Goal: Communication & Community: Answer question/provide support

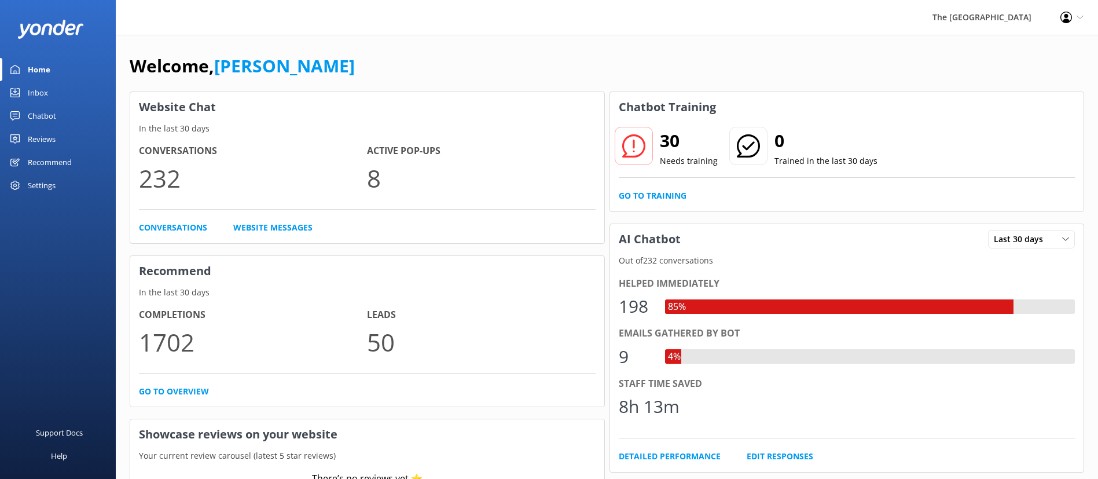
click at [61, 84] on link "Inbox" at bounding box center [58, 92] width 116 height 23
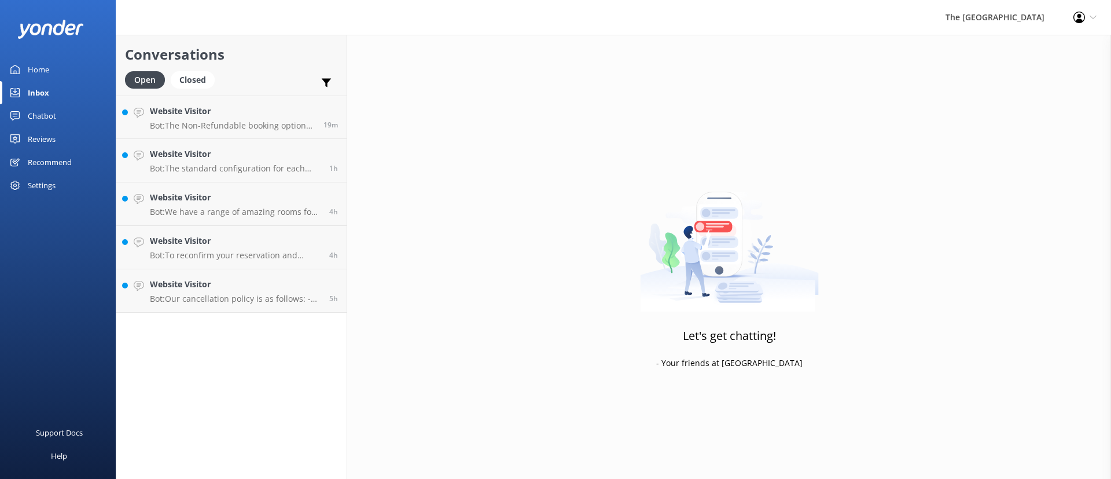
click at [601, 225] on div "Let's get chatting! - Your friends at Yonder" at bounding box center [729, 274] width 764 height 479
